Goal: Use online tool/utility: Use online tool/utility

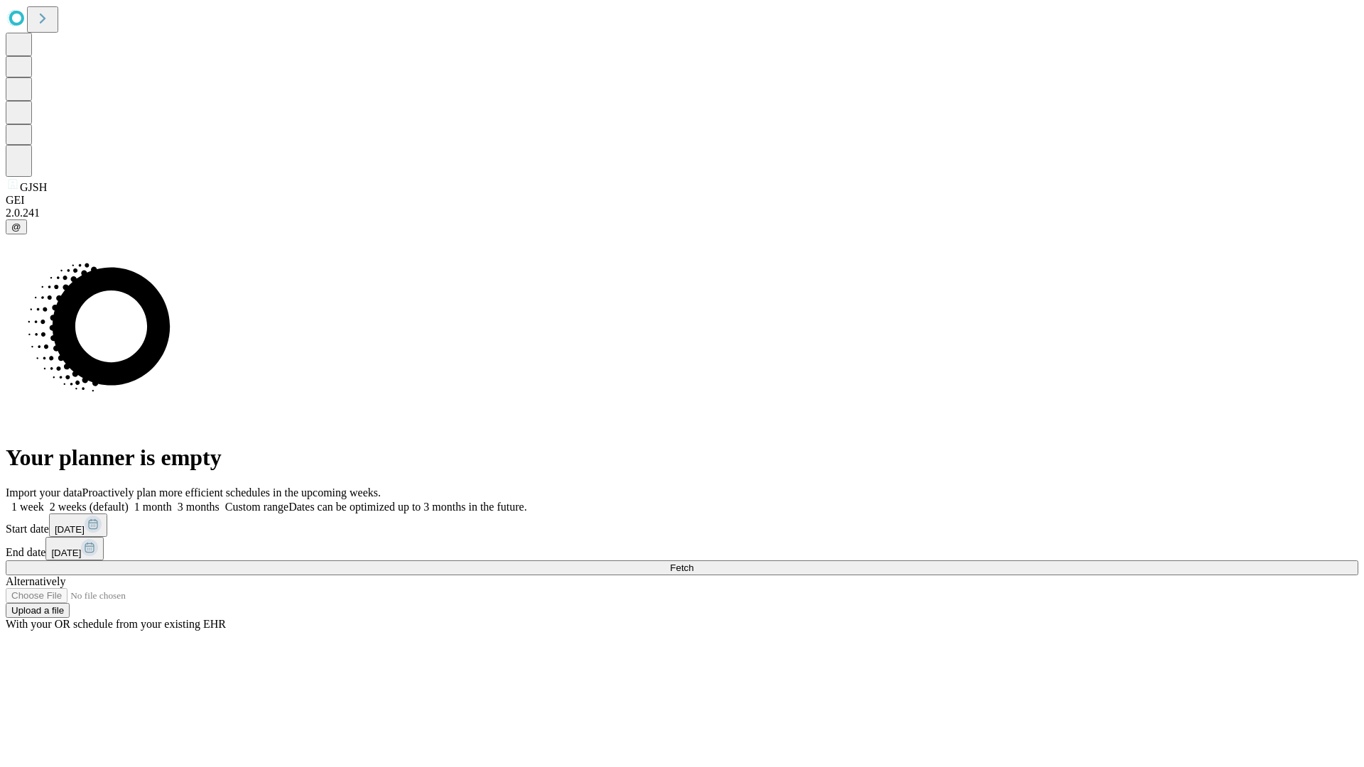
click at [693, 563] on span "Fetch" at bounding box center [681, 568] width 23 height 11
